Goal: Task Accomplishment & Management: Manage account settings

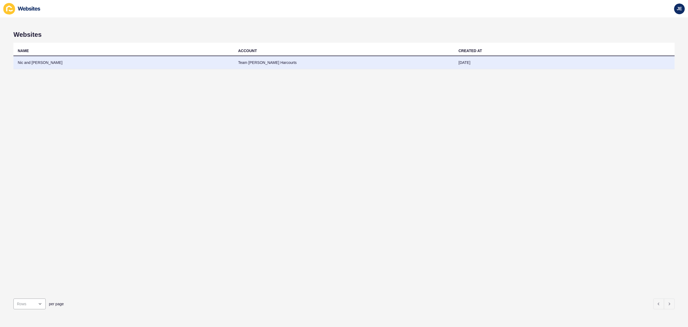
click at [240, 65] on td "Team [PERSON_NAME] Harcourts" at bounding box center [344, 62] width 220 height 13
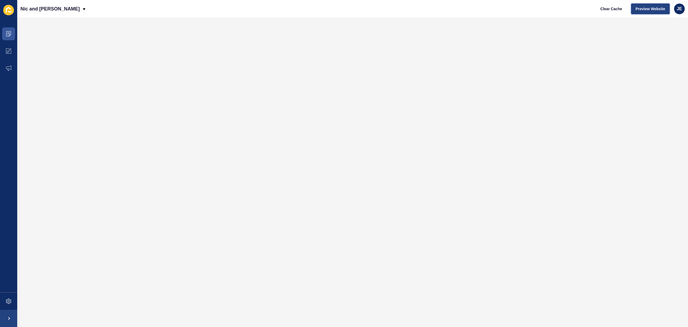
click at [647, 8] on span "Preview Website" at bounding box center [651, 8] width 30 height 5
click at [8, 37] on span at bounding box center [8, 33] width 17 height 17
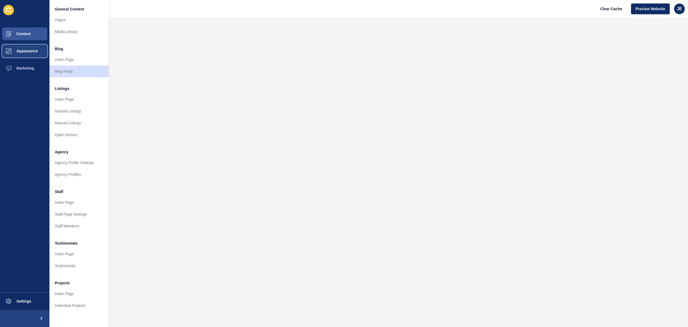
click at [26, 54] on button "Appearance" at bounding box center [24, 50] width 49 height 17
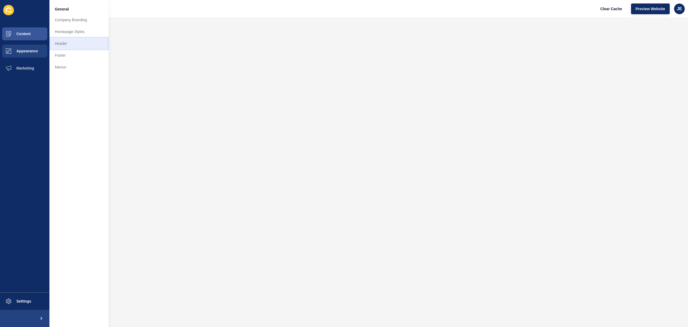
click at [62, 41] on link "Header" at bounding box center [78, 44] width 59 height 12
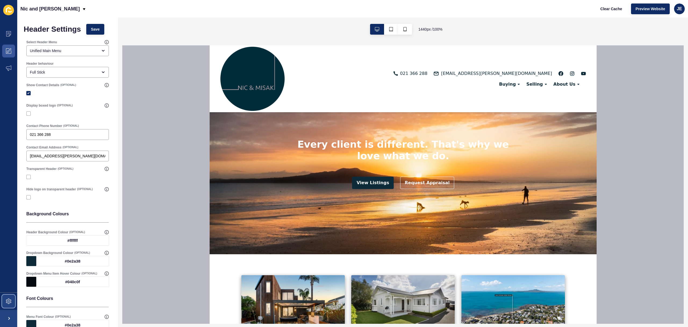
click at [4, 300] on span at bounding box center [8, 301] width 17 height 17
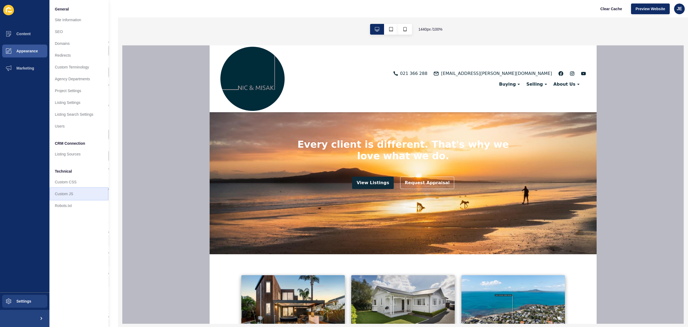
click at [73, 197] on link "Custom JS" at bounding box center [78, 194] width 59 height 12
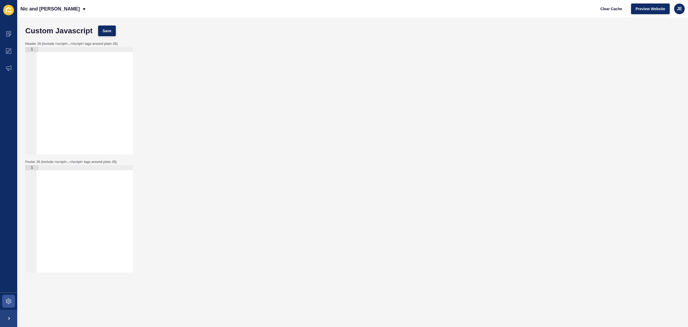
click at [88, 109] on div at bounding box center [84, 106] width 97 height 118
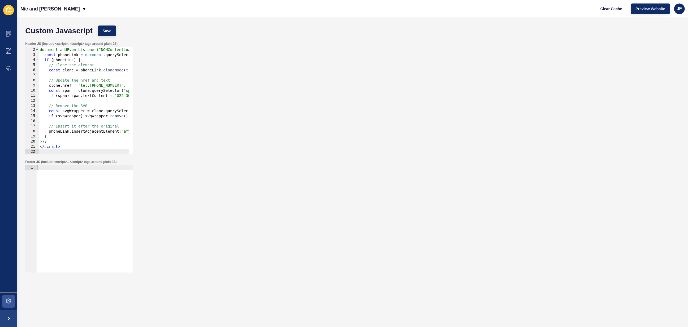
click at [112, 36] on div "Custom Javascript Save" at bounding box center [353, 31] width 660 height 16
click at [112, 33] on button "Save" at bounding box center [107, 31] width 18 height 11
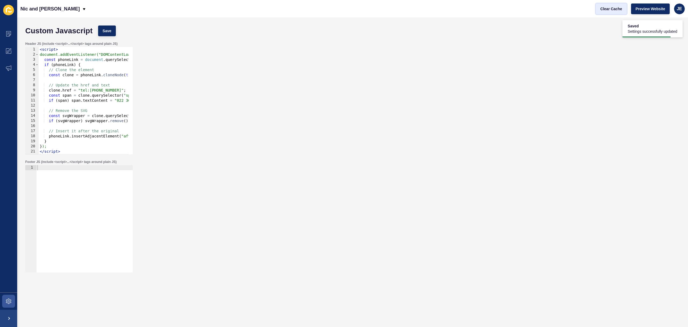
click at [610, 5] on button "Clear Cache" at bounding box center [611, 8] width 31 height 11
click at [126, 106] on div "< script > document.addEventListener("DOMContentLoaded", function () { const ph…" at bounding box center [134, 104] width 190 height 114
type textarea "</script>"
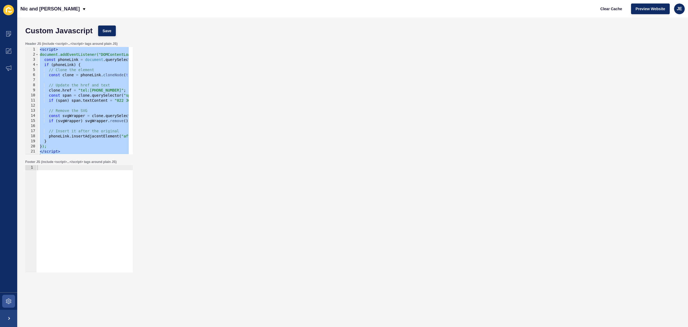
paste textarea
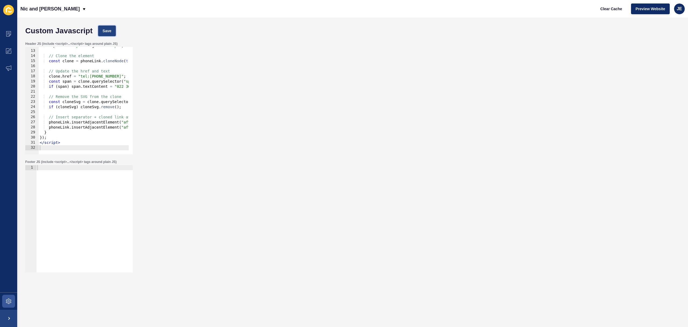
click at [104, 26] on button "Save" at bounding box center [107, 31] width 18 height 11
click at [604, 8] on span "Clear Cache" at bounding box center [612, 8] width 22 height 5
click at [109, 30] on span "Save" at bounding box center [107, 30] width 9 height 5
click at [599, 5] on button "Clear Cache" at bounding box center [611, 8] width 31 height 11
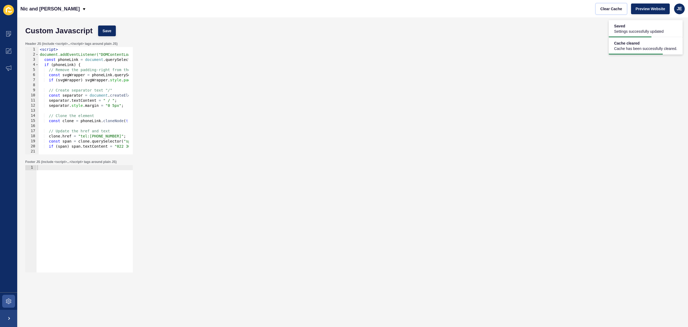
scroll to position [0, 0]
click at [68, 60] on div "< script > document.addEventListener("DOMContentLoaded", function () { const ph…" at bounding box center [138, 104] width 199 height 114
click at [86, 64] on div "< script > document.addEventListener("DOMContentLoaded", function () { const ph…" at bounding box center [138, 104] width 199 height 114
type textarea "if (phoneLink) {"
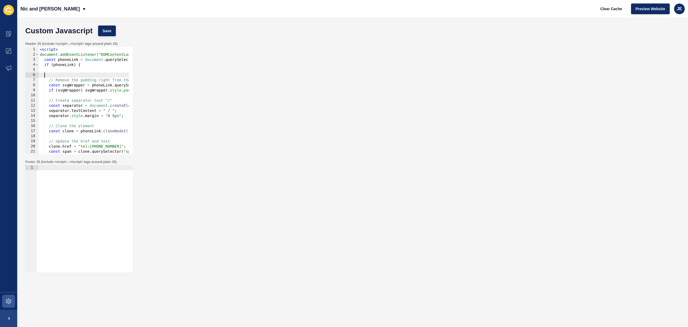
paste textarea "phoneLink"
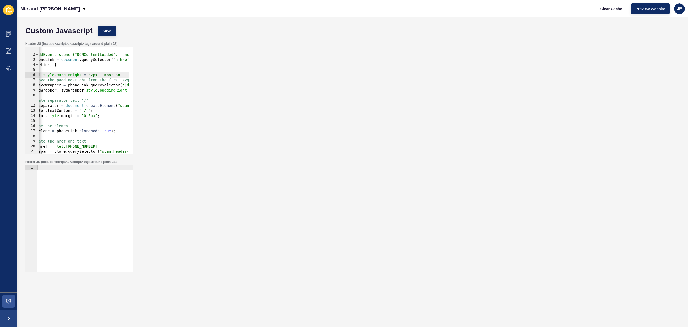
scroll to position [0, 24]
click at [101, 32] on button "Save" at bounding box center [107, 31] width 18 height 11
click at [603, 10] on span "Clear Cache" at bounding box center [612, 8] width 22 height 5
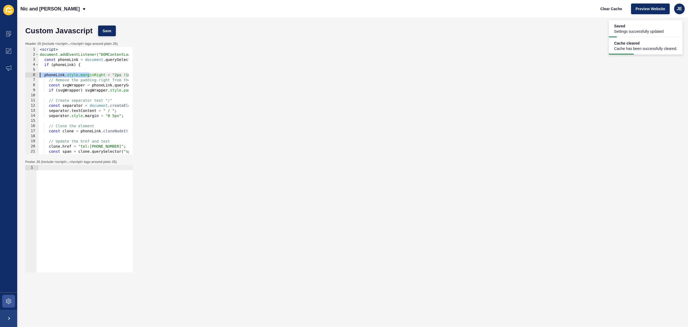
drag, startPoint x: 66, startPoint y: 75, endPoint x: 28, endPoint y: 75, distance: 37.6
click at [28, 75] on div "phoneLink.style.marginRight = "2px !important"; 1 2 3 4 5 6 7 8 9 10 11 12 13 1…" at bounding box center [79, 101] width 108 height 108
click at [72, 77] on div "< script > document.addEventListener("DOMContentLoaded", function () { const ph…" at bounding box center [138, 104] width 199 height 114
click at [41, 76] on div "< script > document.addEventListener("DOMContentLoaded", function () { const ph…" at bounding box center [138, 104] width 199 height 114
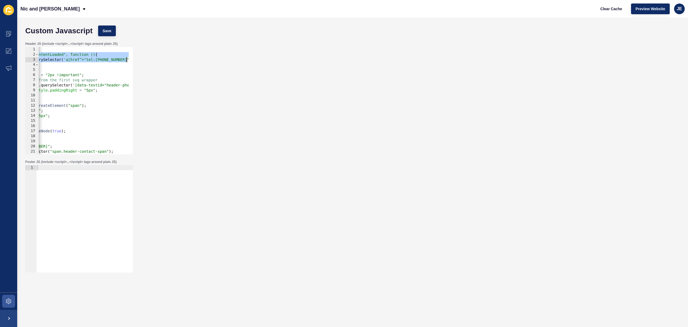
drag, startPoint x: 107, startPoint y: 57, endPoint x: 149, endPoint y: 60, distance: 42.6
click at [154, 58] on div "Header JS (include <script>...</script> tags around plain JS) phoneLink.style.m…" at bounding box center [353, 98] width 660 height 118
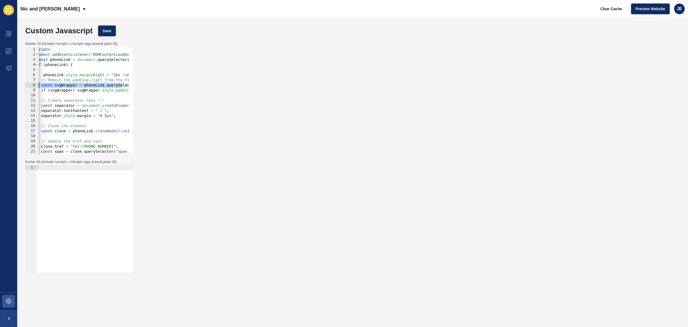
scroll to position [0, 0]
drag, startPoint x: 57, startPoint y: 84, endPoint x: 30, endPoint y: 84, distance: 26.9
click at [30, 84] on div "document.addEventListener("DOMContentLoaded", function () { const phoneLink = d…" at bounding box center [79, 101] width 108 height 108
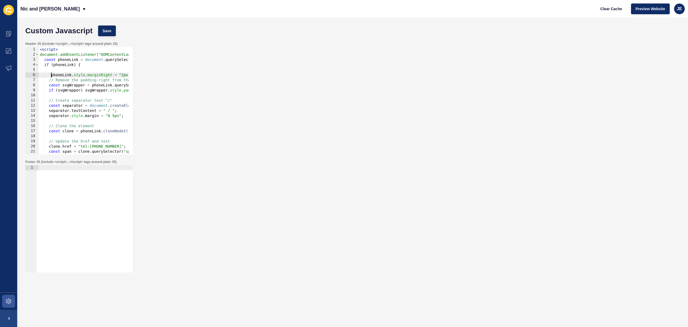
click at [51, 76] on div "< script > document.addEventListener("DOMContentLoaded", function () { const ph…" at bounding box center [138, 104] width 199 height 114
click at [101, 29] on button "Save" at bounding box center [107, 31] width 18 height 11
click at [121, 105] on div "< script > document.addEventListener("DOMContentLoaded", function () { const ph…" at bounding box center [138, 104] width 199 height 114
type textarea "</script>"
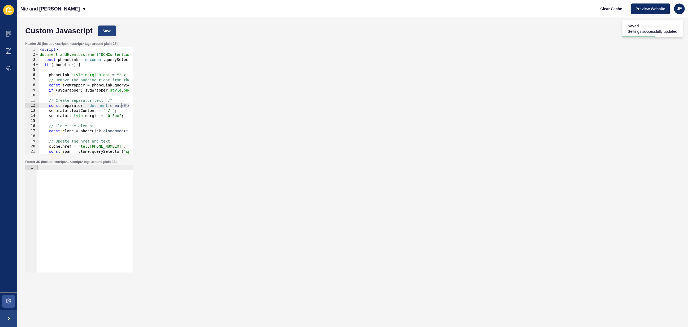
paste textarea
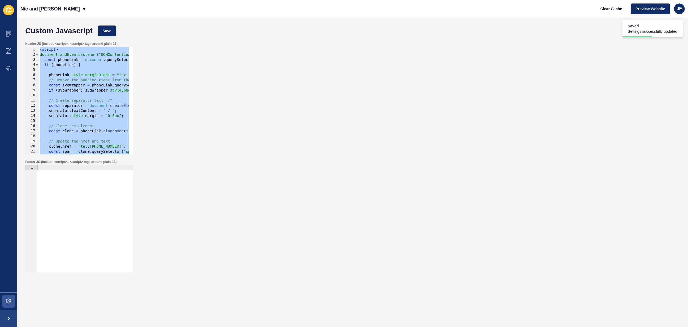
scroll to position [60, 0]
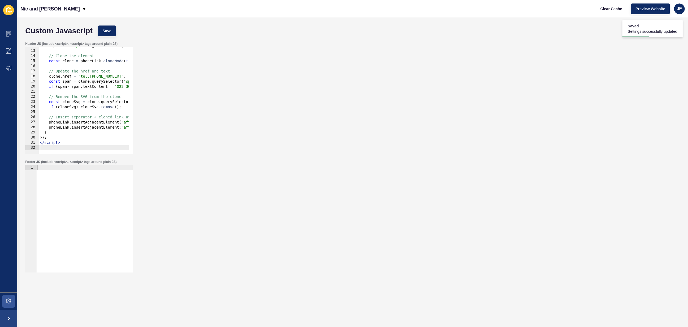
click at [107, 24] on div "Custom Javascript Save" at bounding box center [353, 31] width 660 height 16
click at [110, 27] on button "Save" at bounding box center [107, 31] width 18 height 11
click at [601, 9] on span "Clear Cache" at bounding box center [612, 8] width 22 height 5
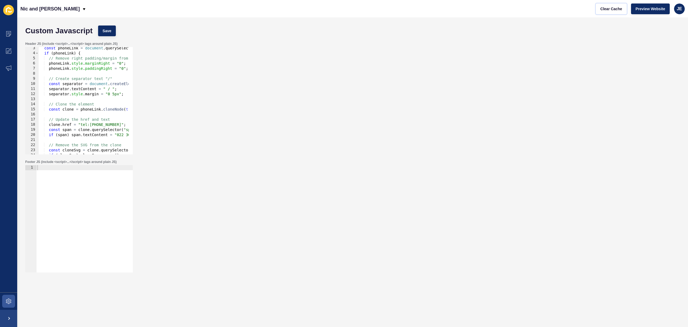
scroll to position [28, 0]
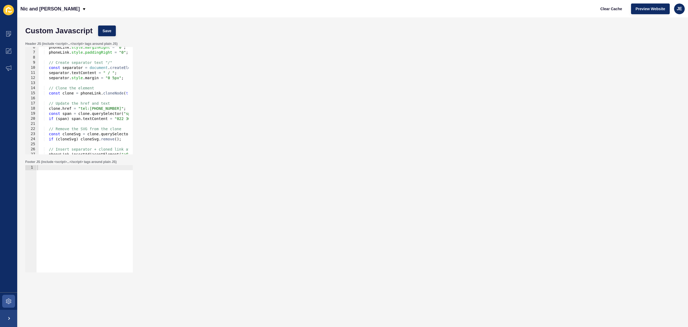
type textarea "separator.style.margin = "0 5px";"
click at [124, 79] on div "phoneLink . style . marginRight = "0" ; phoneLink . style . paddingRight = "0" …" at bounding box center [131, 102] width 185 height 114
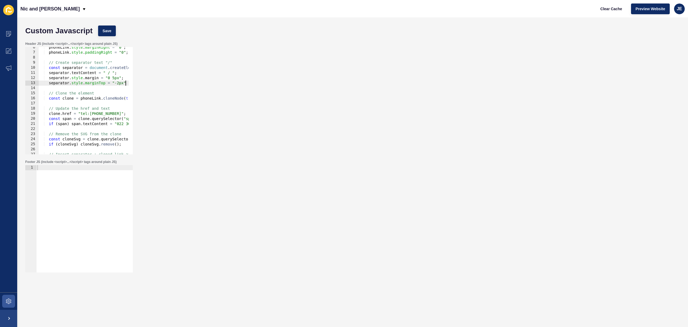
scroll to position [0, 1]
type textarea "separator.style.marginTop = "-2px";"
click at [112, 39] on div "Header JS (include <script>...</script> tags around plain JS) separator.style.m…" at bounding box center [353, 98] width 660 height 118
click at [110, 35] on button "Save" at bounding box center [107, 31] width 18 height 11
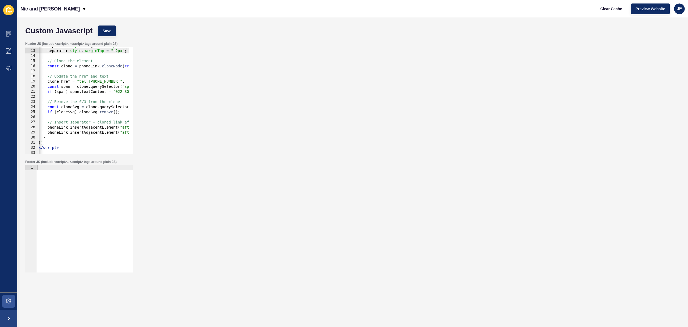
scroll to position [0, 0]
click at [100, 70] on div "separator . style . margin = "0 5px" ; separator . style . marginTop = "-2px" ;…" at bounding box center [129, 100] width 185 height 114
type textarea "clone.style.marginRight = "24px";"
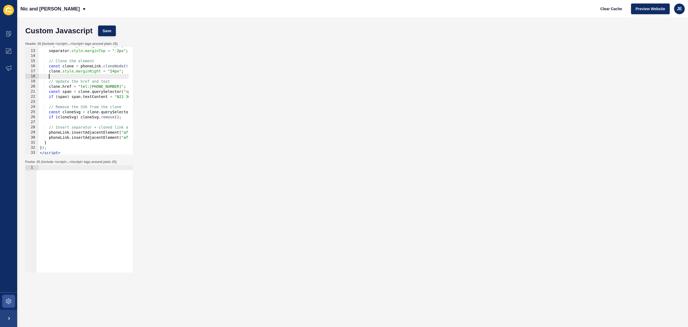
scroll to position [0, 0]
click at [109, 42] on label "Header JS (include <script>...</script> tags around plain JS)" at bounding box center [71, 44] width 92 height 4
click at [108, 34] on button "Save" at bounding box center [107, 31] width 18 height 11
click at [592, 7] on div "Nic and Misaki Clear Cache Preview Website JE" at bounding box center [352, 8] width 671 height 17
click at [596, 9] on div "Nic and Misaki Clear Cache Preview Website JE" at bounding box center [352, 8] width 671 height 17
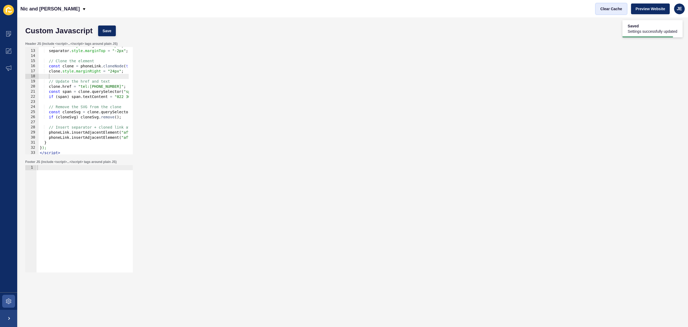
click at [597, 9] on button "Clear Cache" at bounding box center [611, 8] width 31 height 11
click at [109, 96] on div "separator . style . margin = "0 5px" ; separator . style . marginTop = "-2px" ;…" at bounding box center [131, 100] width 185 height 114
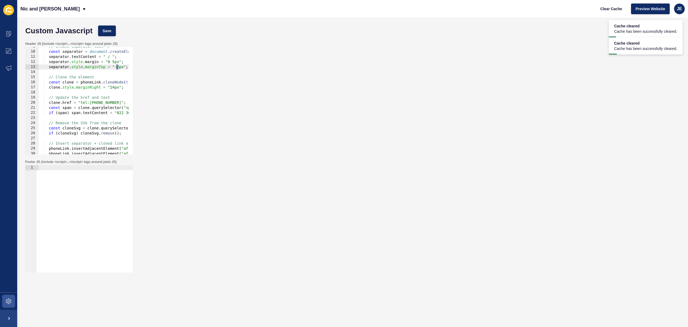
click at [117, 67] on div "// Create separator text "/" const separator = document . createElement ( "span…" at bounding box center [131, 101] width 185 height 114
click at [108, 35] on button "Save" at bounding box center [107, 31] width 18 height 11
click at [614, 9] on span "Clear Cache" at bounding box center [612, 8] width 22 height 5
click at [610, 12] on button "Clear Cache" at bounding box center [611, 8] width 31 height 11
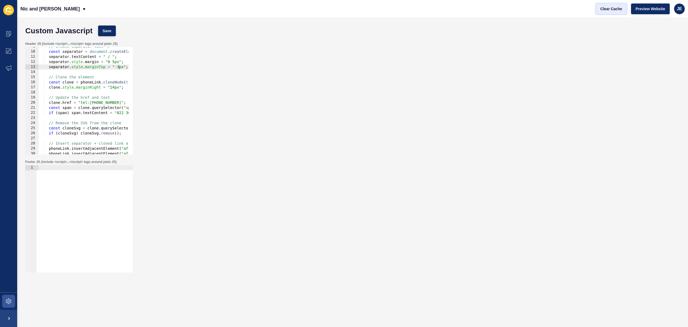
click at [610, 12] on button "Clear Cache" at bounding box center [611, 8] width 31 height 11
click at [84, 123] on div "// Create separator text "/" const separator = document . createElement ( "span…" at bounding box center [131, 101] width 185 height 114
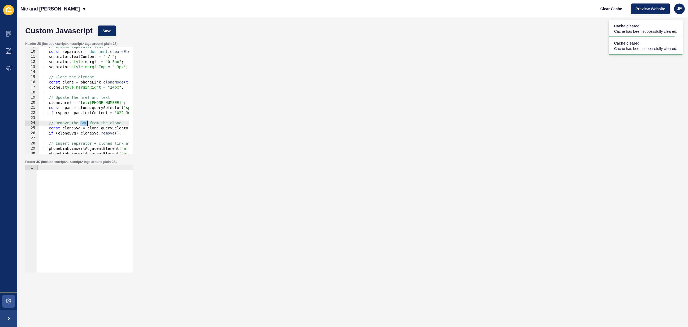
click at [84, 123] on div "// Create separator text "/" const separator = document . createElement ( "span…" at bounding box center [131, 101] width 185 height 114
click at [84, 137] on div "// Create separator text "/" const separator = document . createElement ( "span…" at bounding box center [131, 101] width 185 height 114
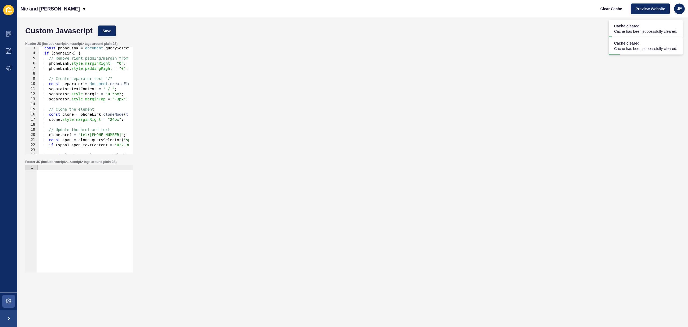
scroll to position [12, 0]
click at [102, 80] on div "const phoneLink = document . querySelector ( 'a[href^="tel:021366288"]' ) ; if …" at bounding box center [131, 103] width 185 height 114
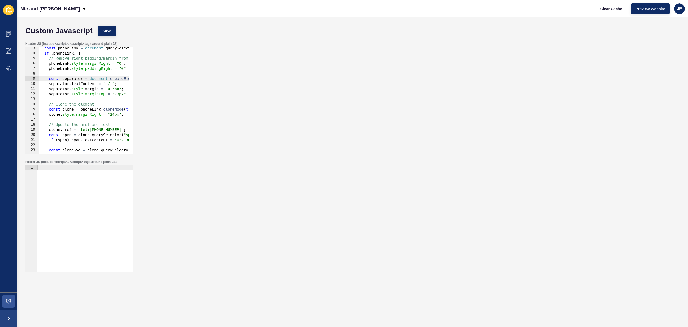
scroll to position [0, 0]
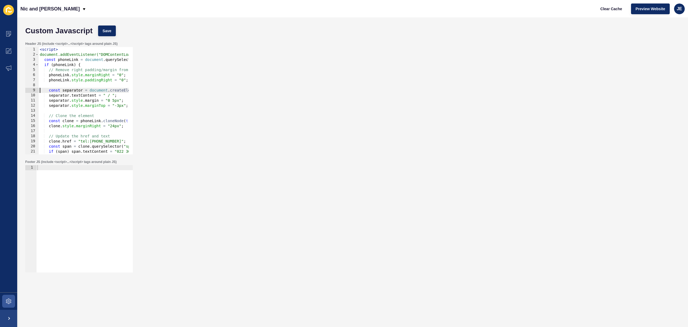
click at [101, 70] on div "< script > document.addEventListener("DOMContentLoaded", function () { const ph…" at bounding box center [131, 104] width 185 height 114
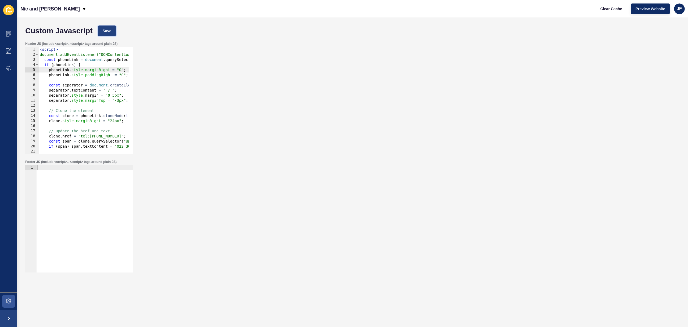
click at [110, 30] on span "Save" at bounding box center [107, 30] width 9 height 5
click at [603, 7] on span "Clear Cache" at bounding box center [612, 8] width 22 height 5
click at [40, 50] on div "< script > document.addEventListener("DOMContentLoaded", function () { const ph…" at bounding box center [131, 104] width 185 height 114
type textarea "<script>"
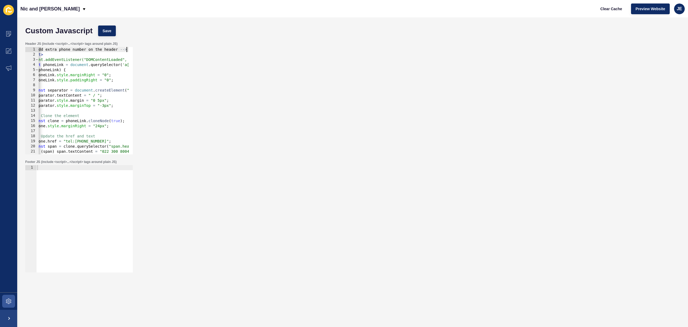
scroll to position [0, 17]
type textarea "<!-- Add extra phone number on the header -->"
drag, startPoint x: 111, startPoint y: 26, endPoint x: 143, endPoint y: 40, distance: 35.3
click at [111, 26] on button "Save" at bounding box center [107, 31] width 18 height 11
click at [612, 8] on span "Clear Cache" at bounding box center [612, 8] width 22 height 5
